Goal: Information Seeking & Learning: Compare options

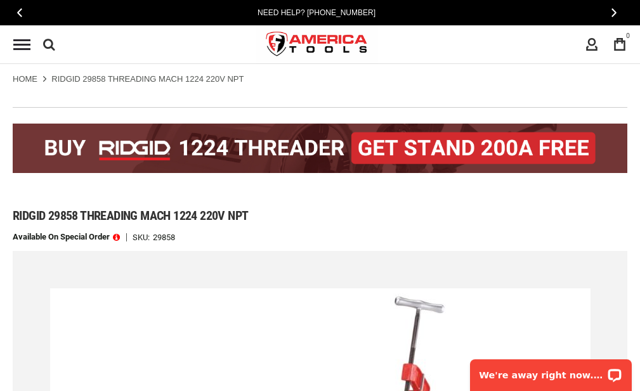
click at [128, 143] on img at bounding box center [320, 148] width 615 height 49
click at [230, 149] on img at bounding box center [320, 148] width 615 height 49
click at [258, 148] on img at bounding box center [320, 148] width 615 height 49
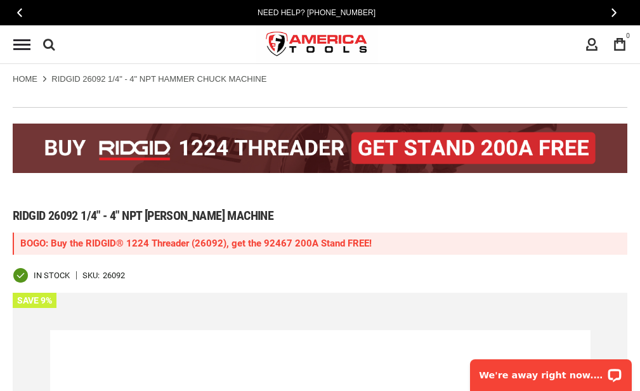
click at [211, 147] on img at bounding box center [320, 148] width 615 height 49
